Goal: Navigation & Orientation: Find specific page/section

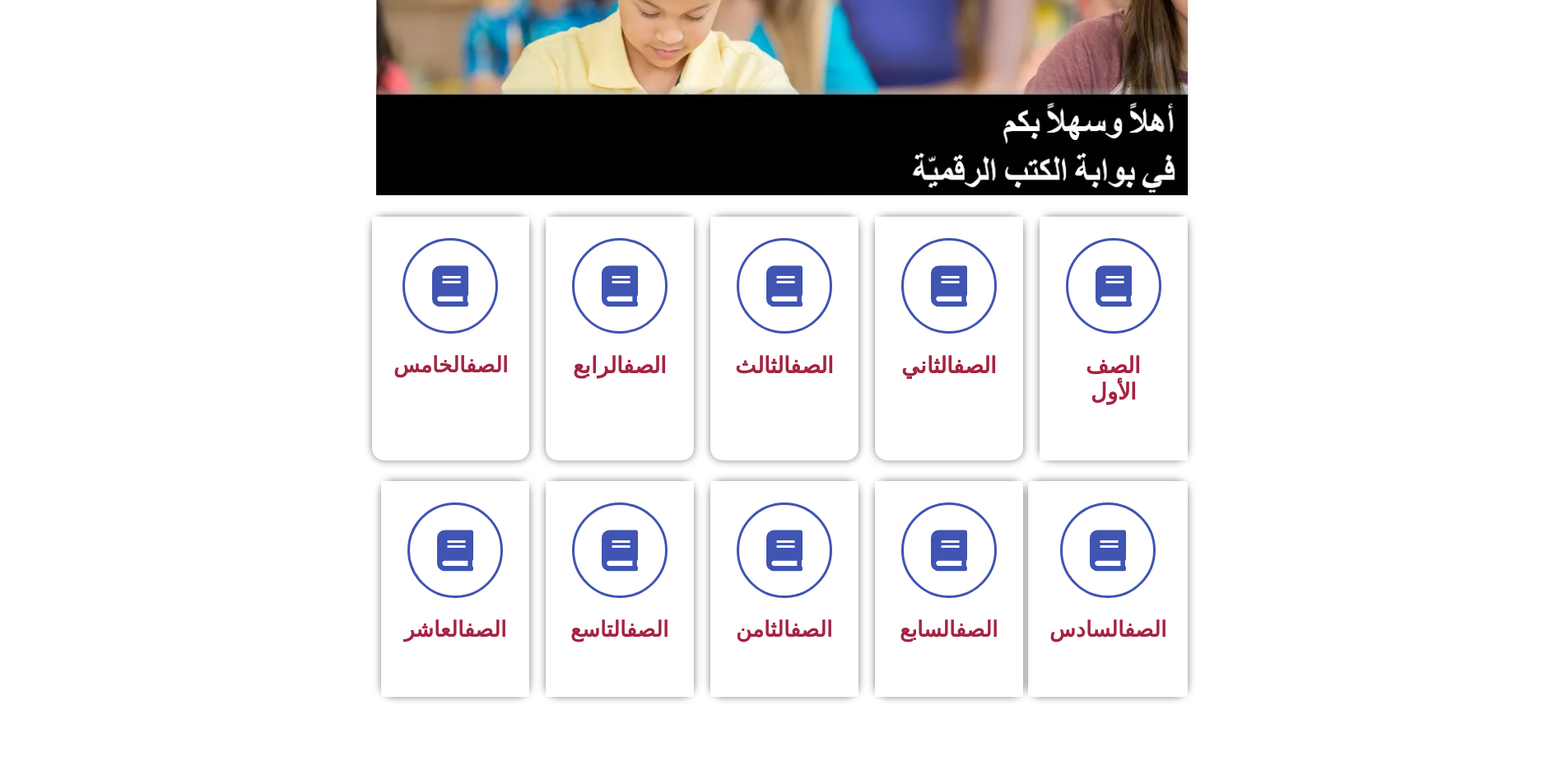
scroll to position [247, 0]
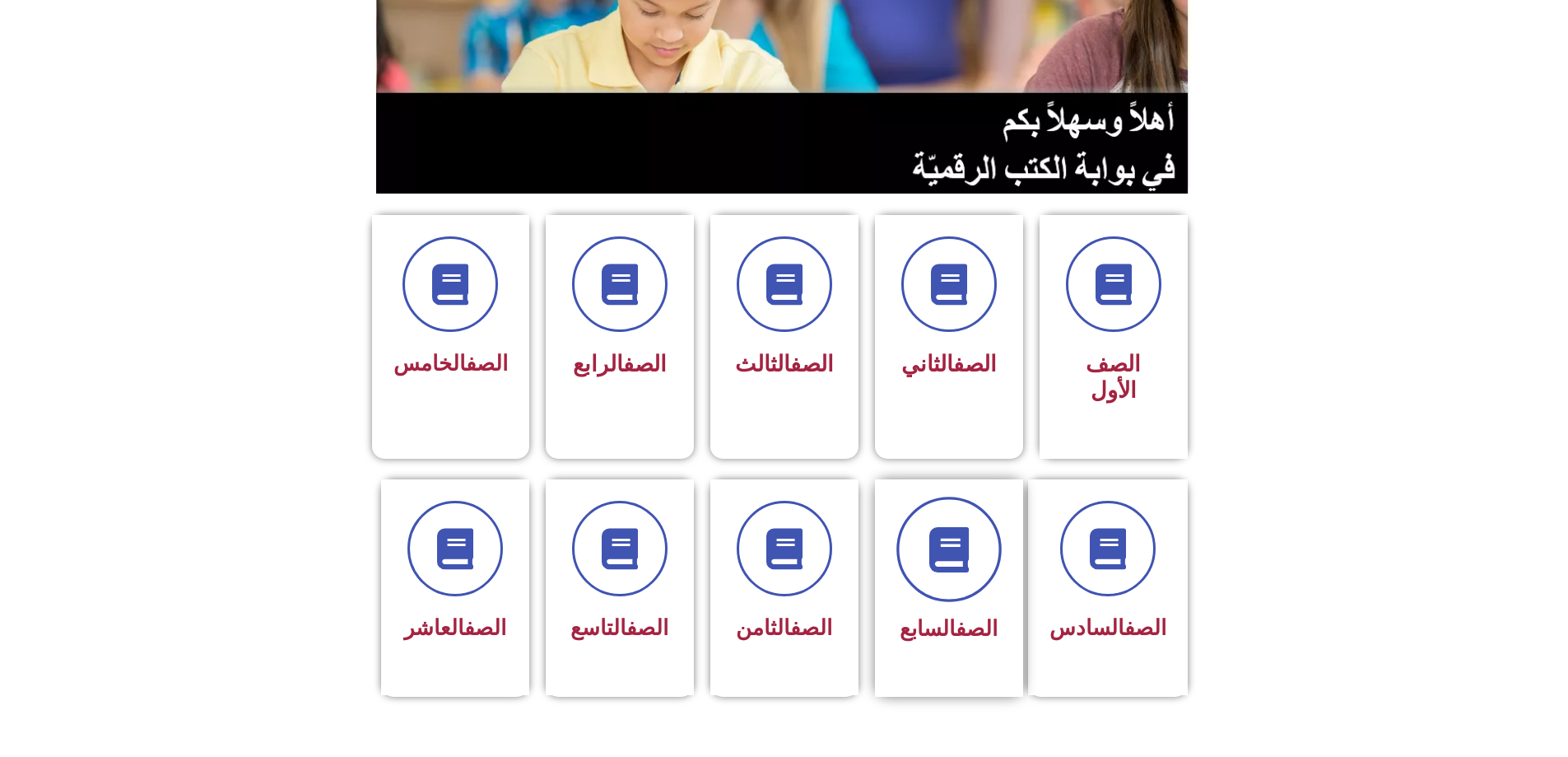
click at [940, 528] on span at bounding box center [949, 549] width 105 height 105
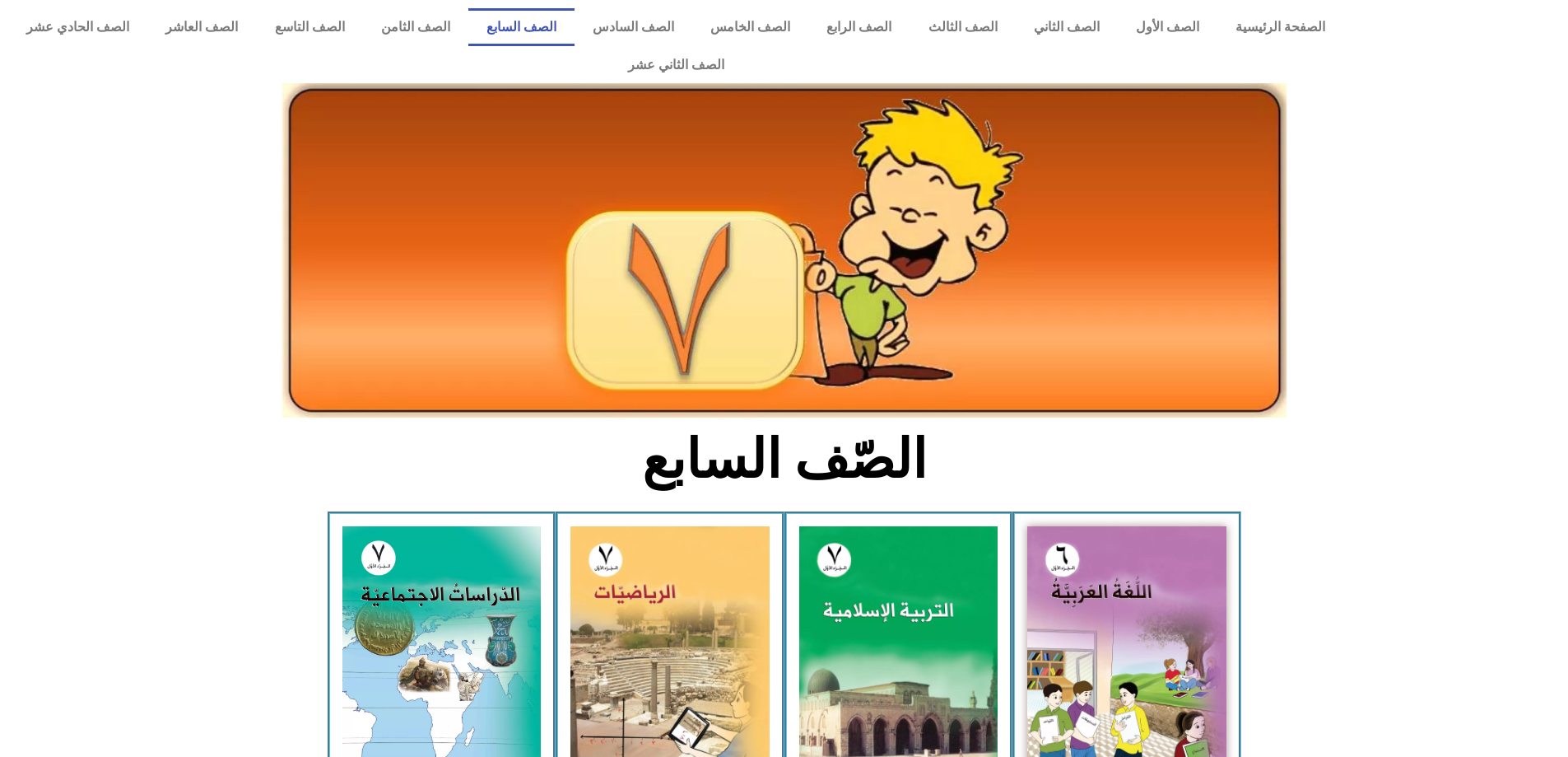
click at [940, 528] on img at bounding box center [898, 650] width 199 height 249
